Goal: Information Seeking & Learning: Learn about a topic

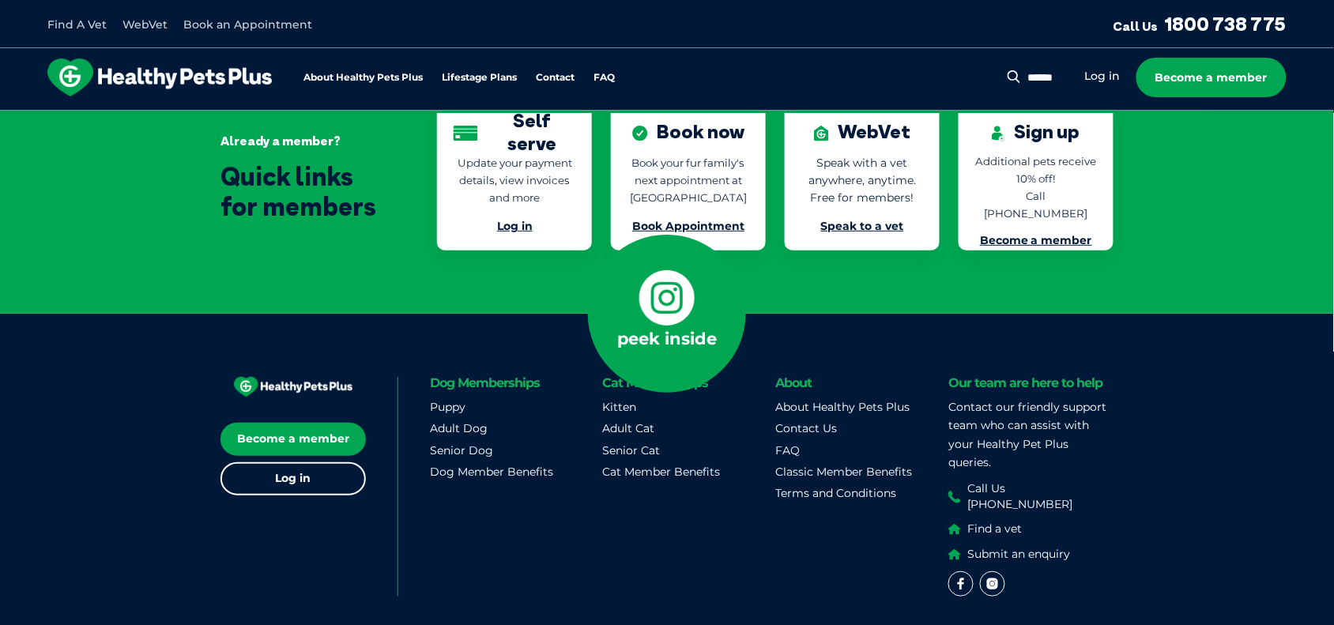
scroll to position [3667, 0]
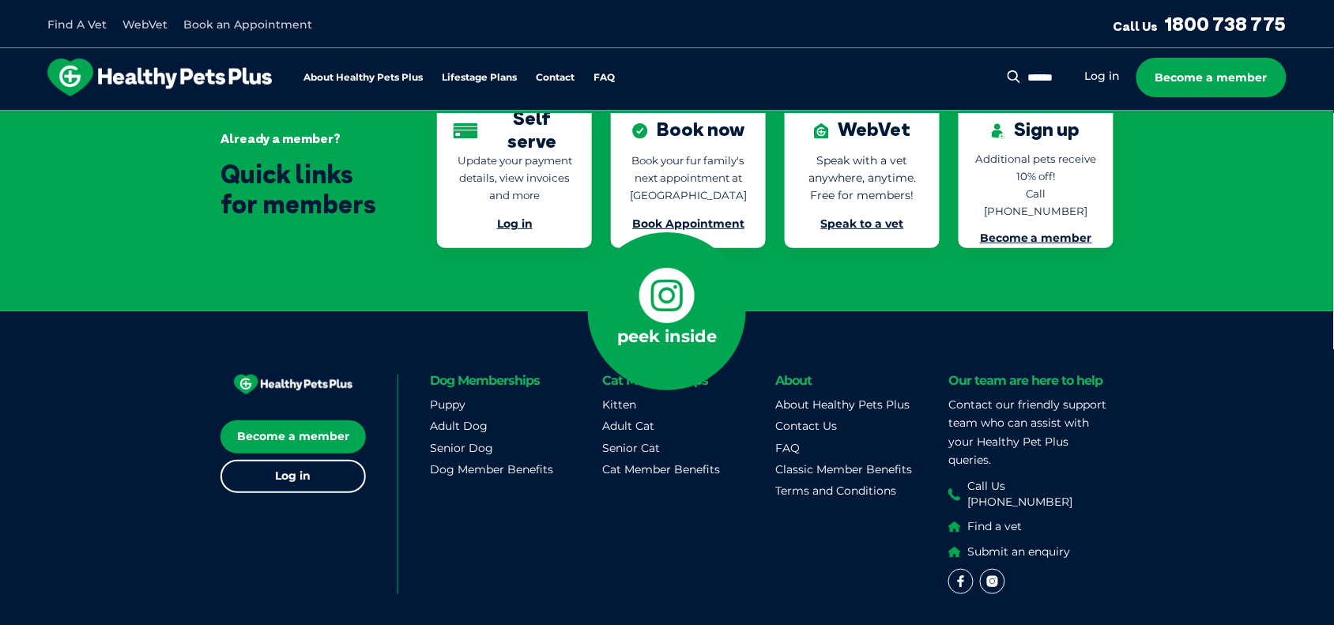
click at [476, 441] on link "Senior Dog" at bounding box center [461, 448] width 63 height 14
